Goal: Transaction & Acquisition: Purchase product/service

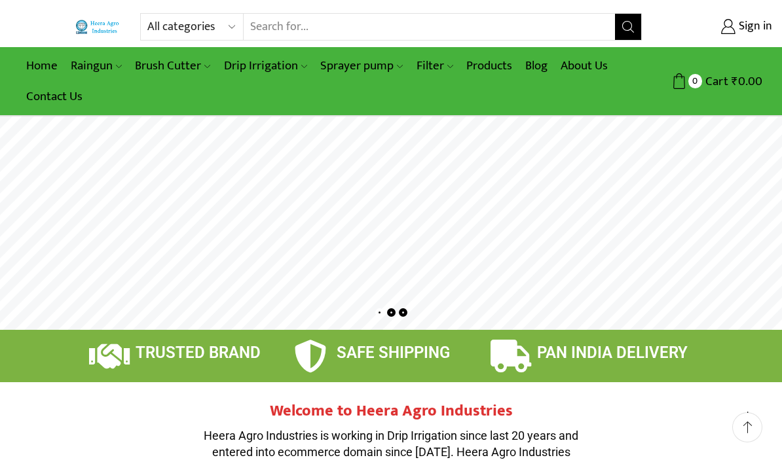
scroll to position [22, 0]
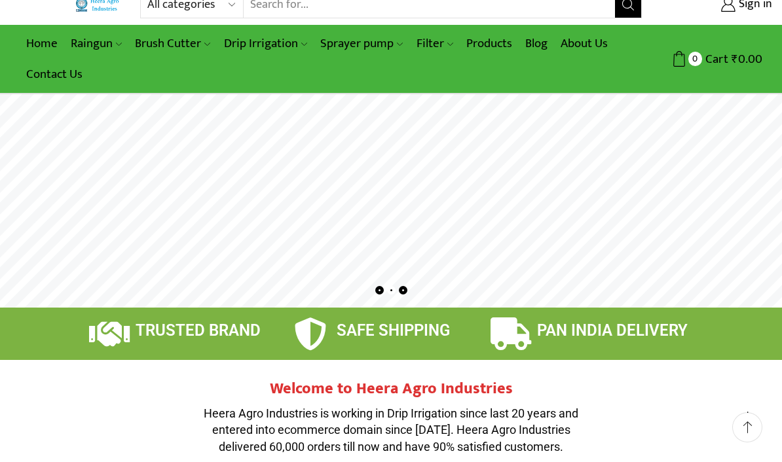
click at [0, 0] on link "Heera Online Drip Lateral" at bounding box center [0, 0] width 0 height 0
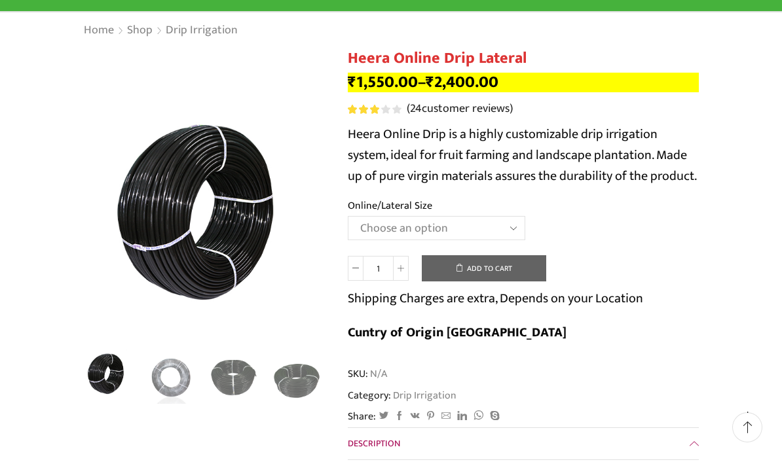
scroll to position [102, 0]
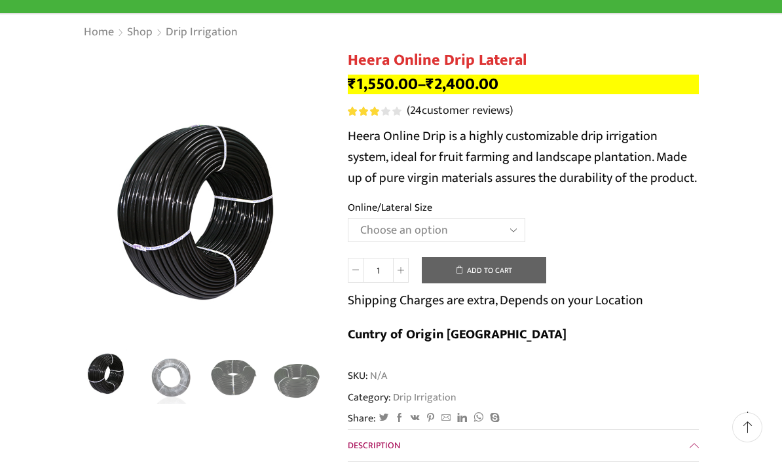
click at [519, 228] on select "Choose an option Heera Online 16MM Heera Online GOLD 16MM Heera Online 12MM Hee…" at bounding box center [436, 230] width 177 height 24
select select "Heera Online 16MM"
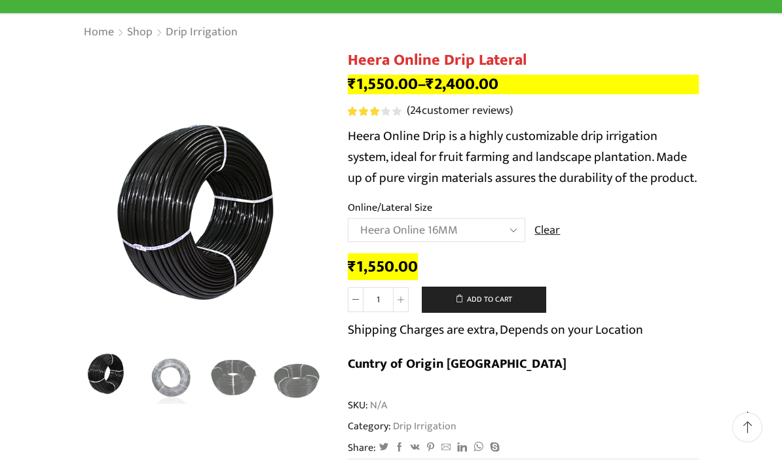
click at [531, 298] on button "Add to cart" at bounding box center [484, 300] width 124 height 26
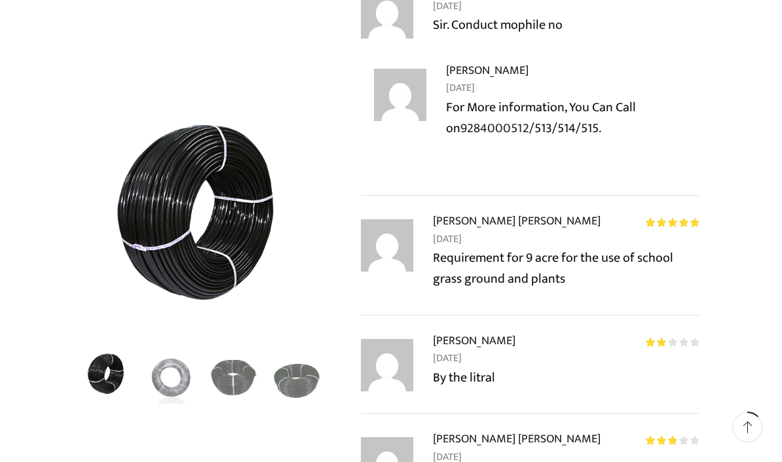
scroll to position [1502, 0]
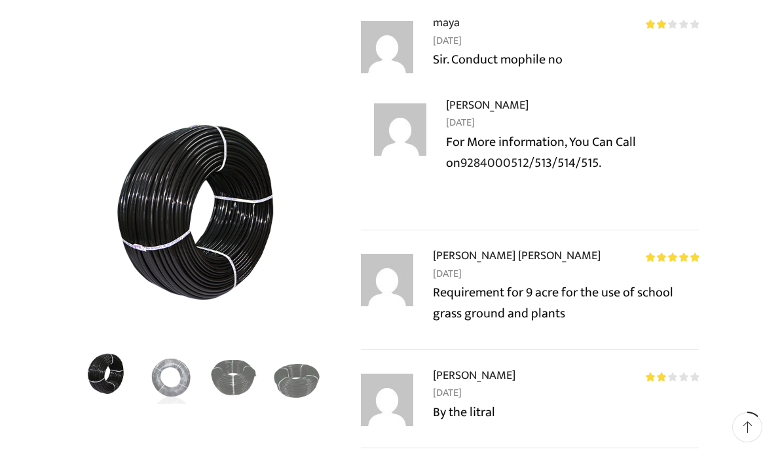
click at [284, 377] on img "4 / 5" at bounding box center [296, 378] width 56 height 56
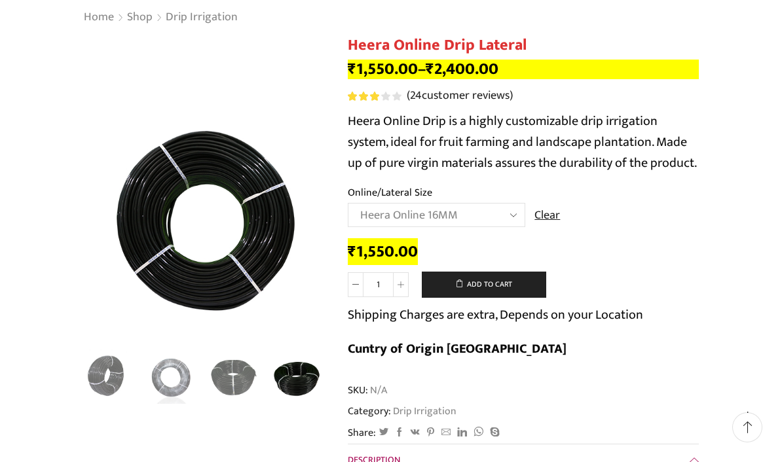
scroll to position [115, 0]
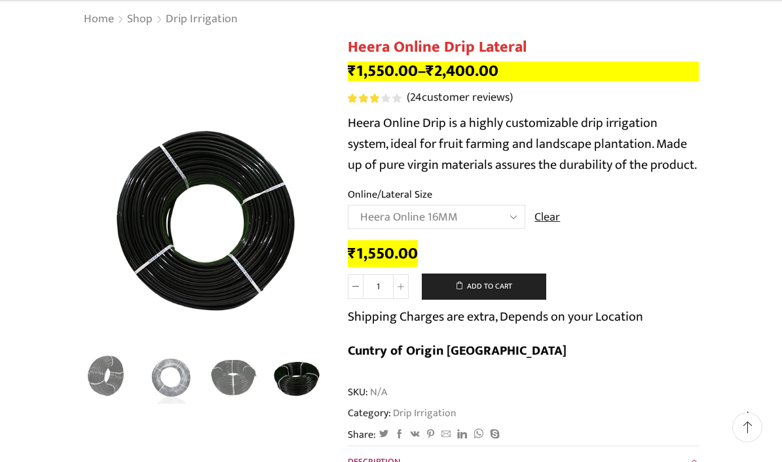
click at [559, 147] on p "Heera Online Drip is a highly customizable drip irrigation system, ideal for fr…" at bounding box center [523, 144] width 351 height 63
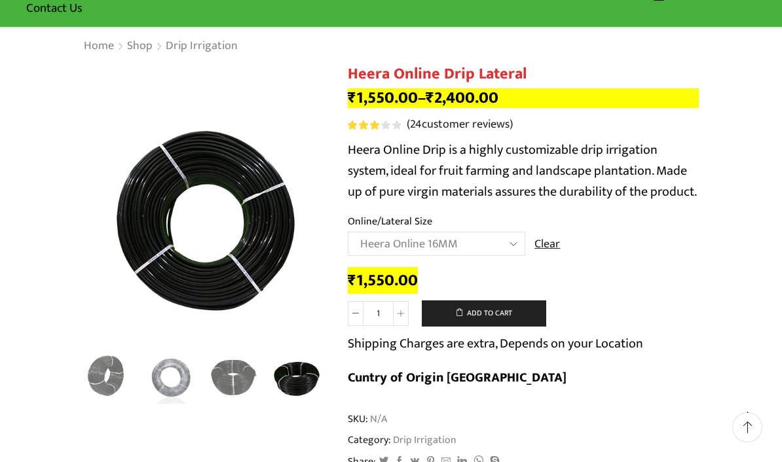
scroll to position [0, 0]
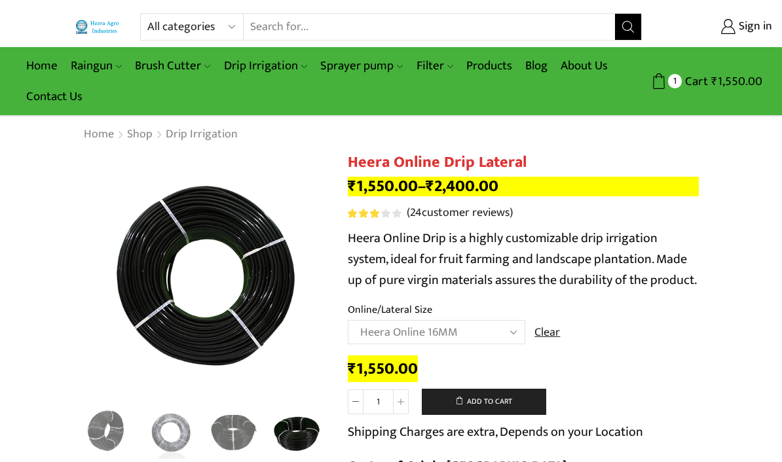
click at [0, 0] on link "Heera Plastic Sand Filter" at bounding box center [0, 0] width 0 height 0
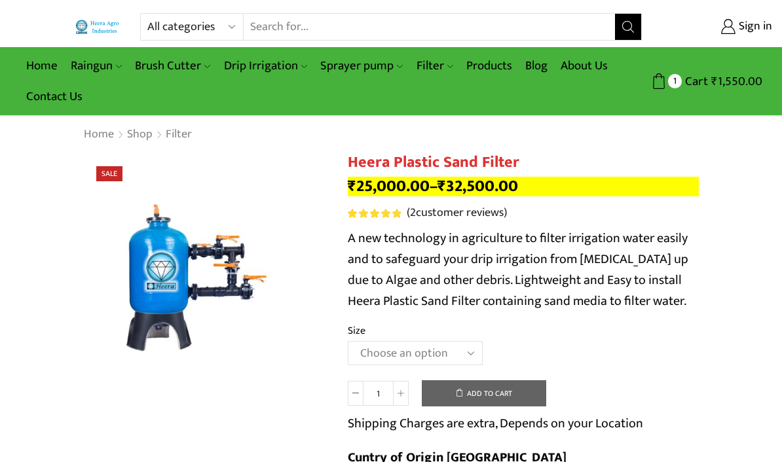
click at [0, 0] on link "Semi Automatic Screen Filter" at bounding box center [0, 0] width 0 height 0
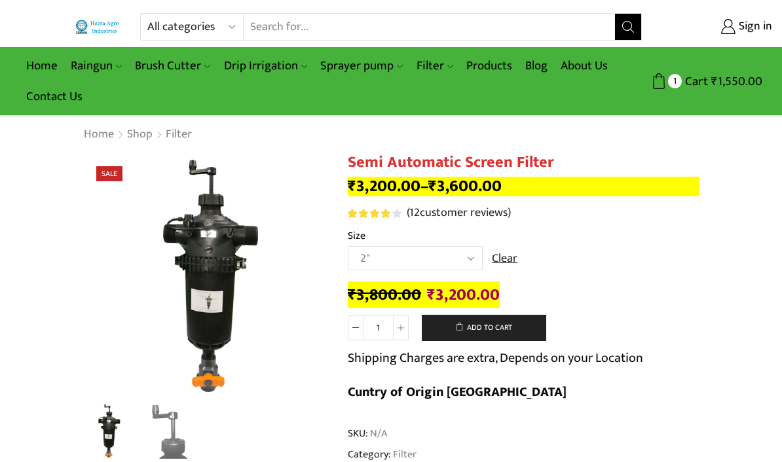
click at [0, 0] on link "Heera Sand Filter" at bounding box center [0, 0] width 0 height 0
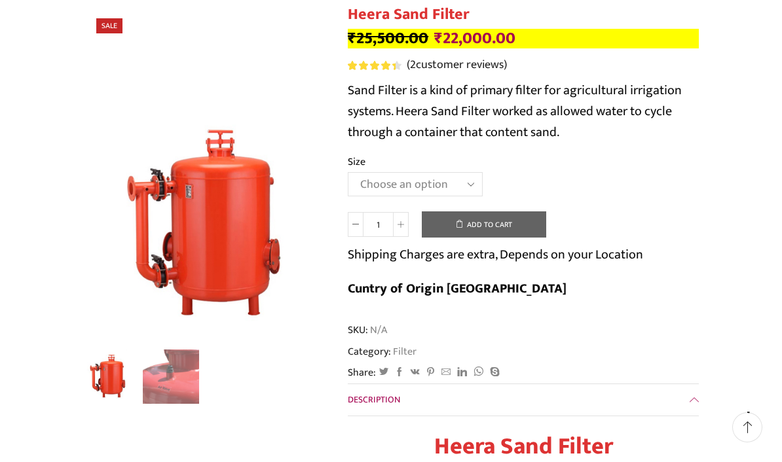
scroll to position [134, 0]
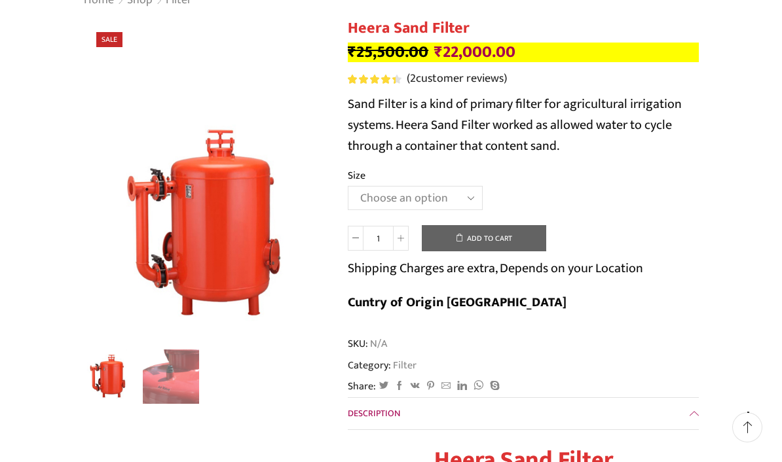
click at [462, 196] on select "Choose an option 3.0’’x 45 m3." at bounding box center [415, 198] width 135 height 24
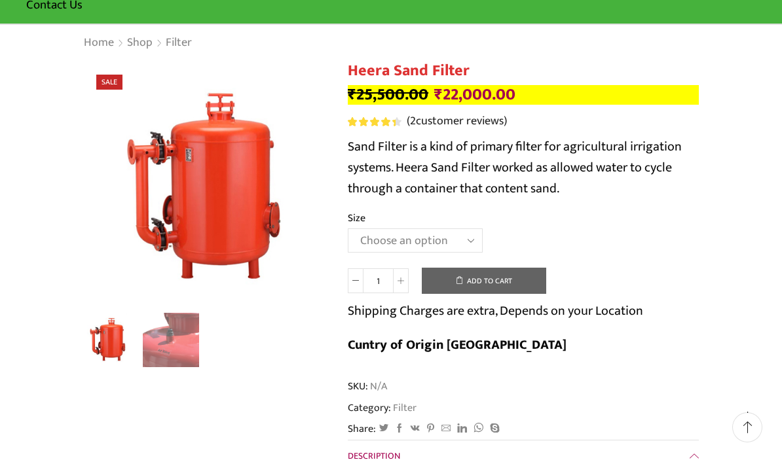
scroll to position [0, 0]
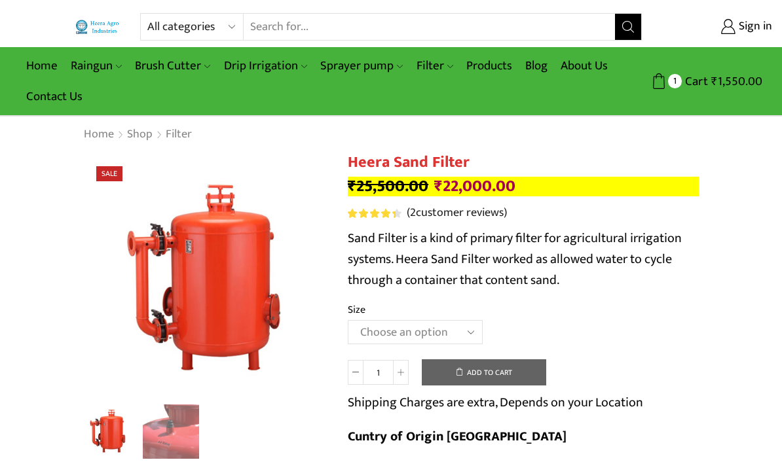
click at [0, 0] on link "Heera Super Clean Filter" at bounding box center [0, 0] width 0 height 0
